Goal: Information Seeking & Learning: Learn about a topic

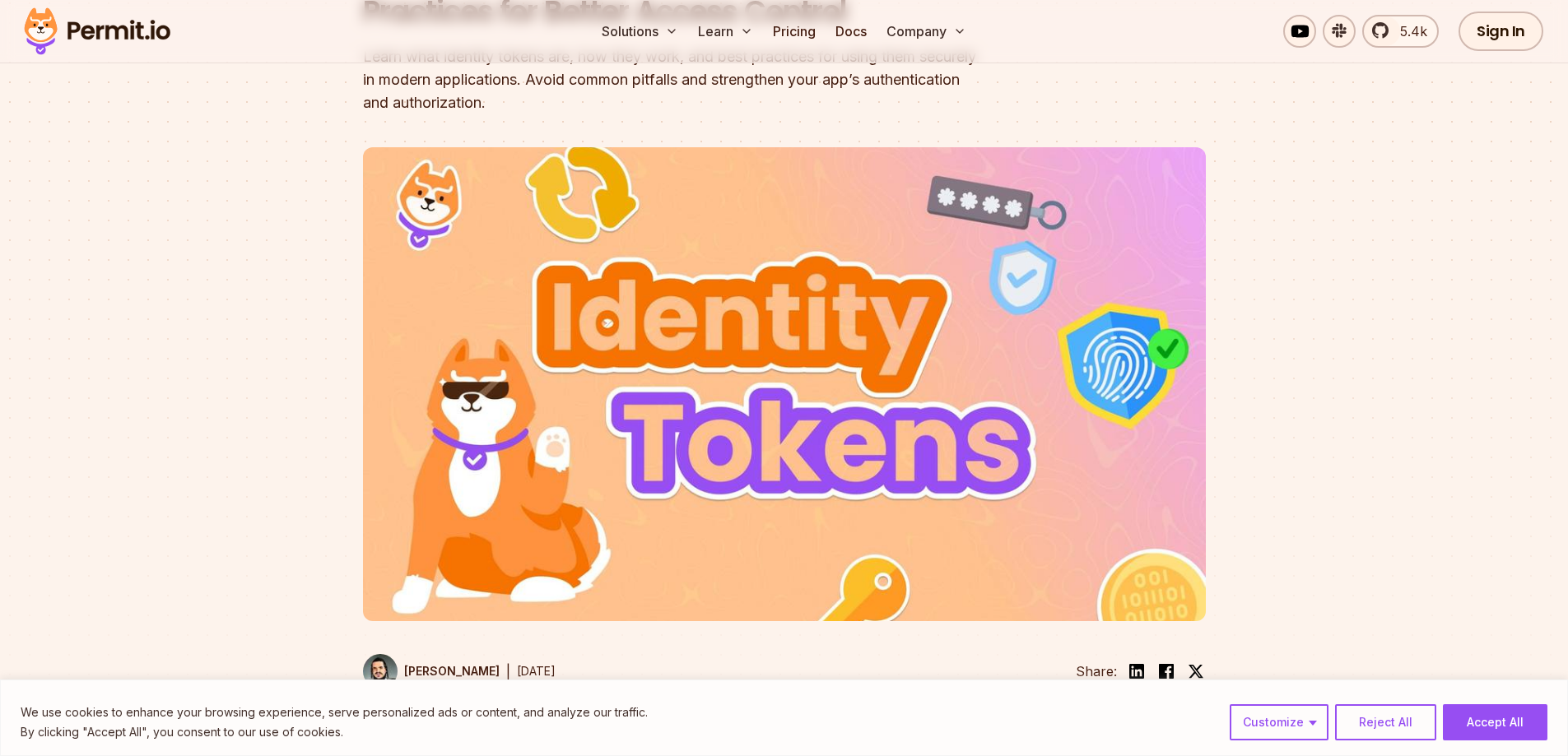
scroll to position [329, 0]
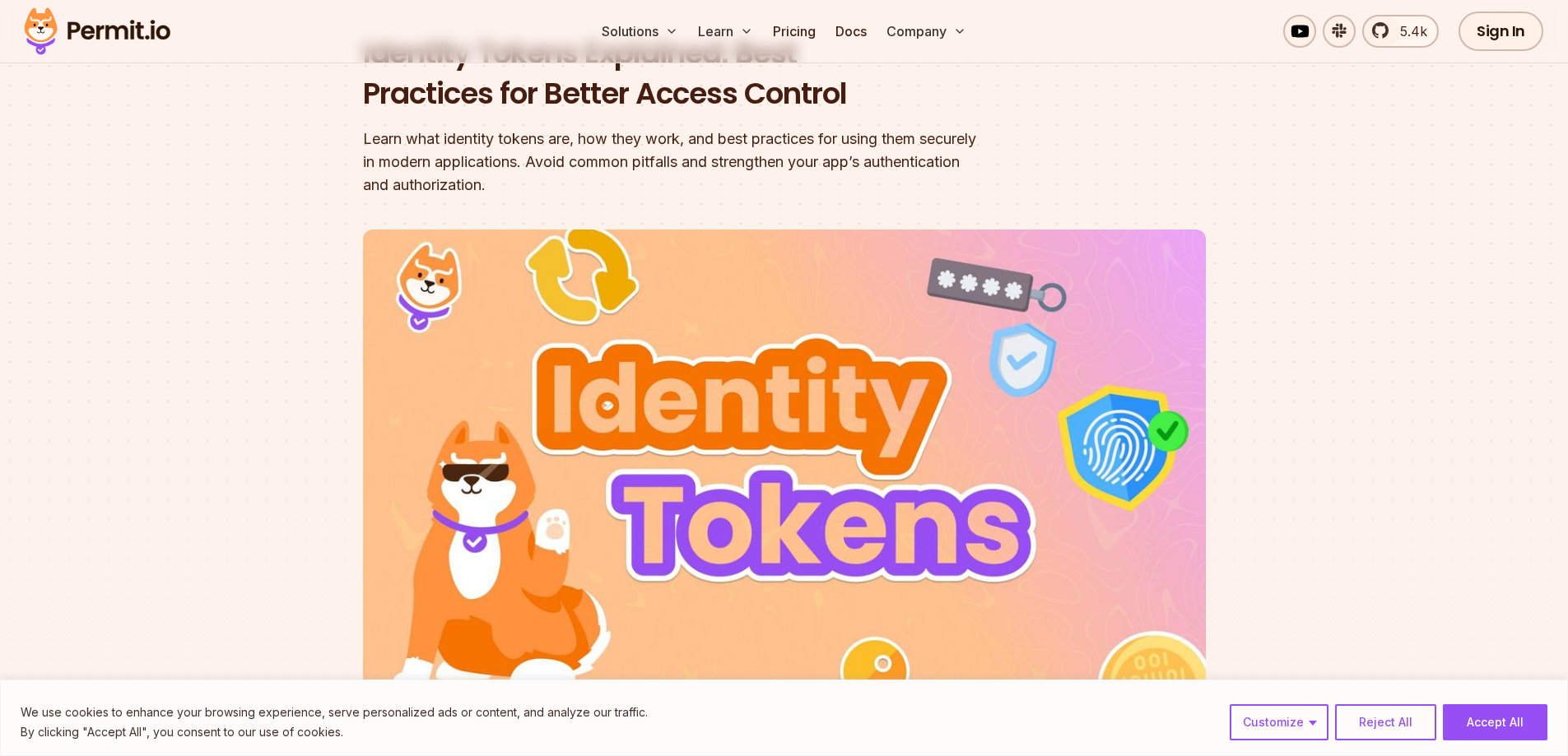
scroll to position [247, 0]
